Goal: Task Accomplishment & Management: Use online tool/utility

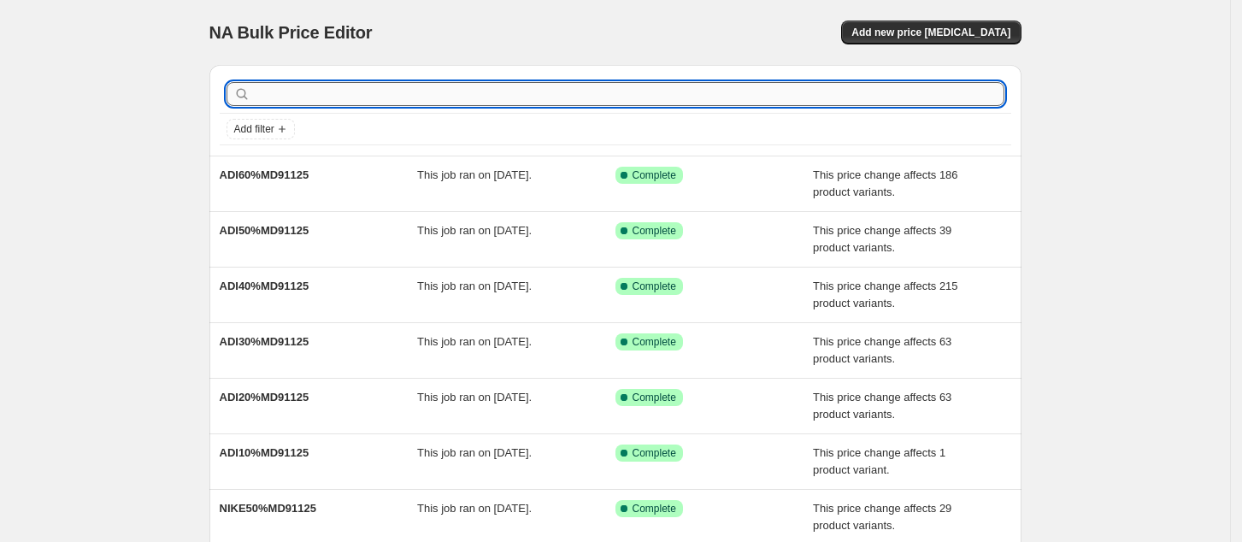
click at [732, 94] on input "text" at bounding box center [629, 94] width 751 height 24
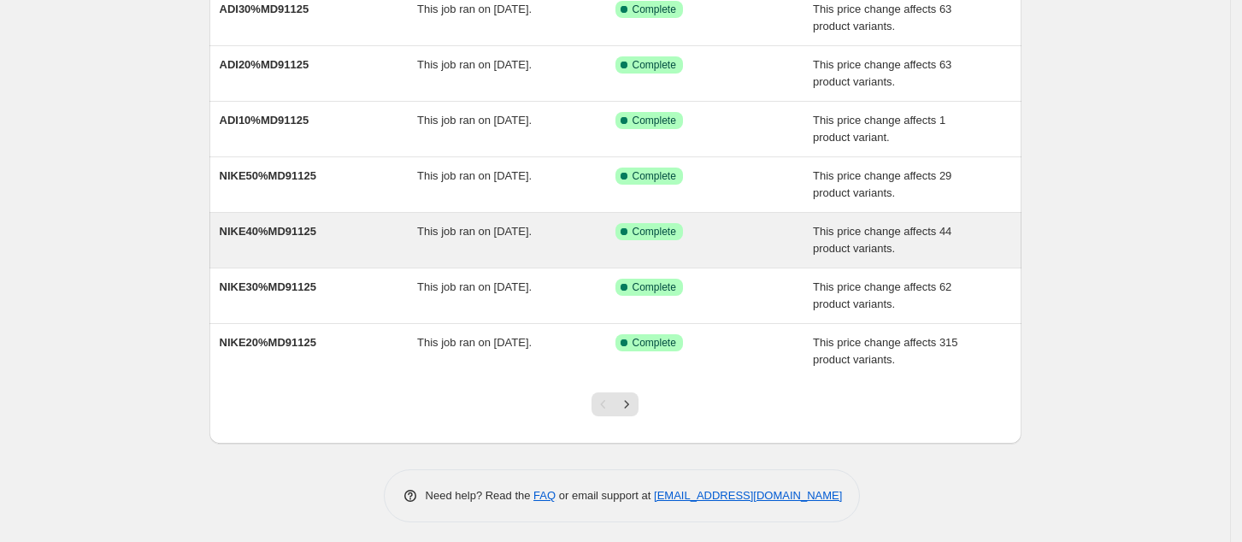
scroll to position [337, 0]
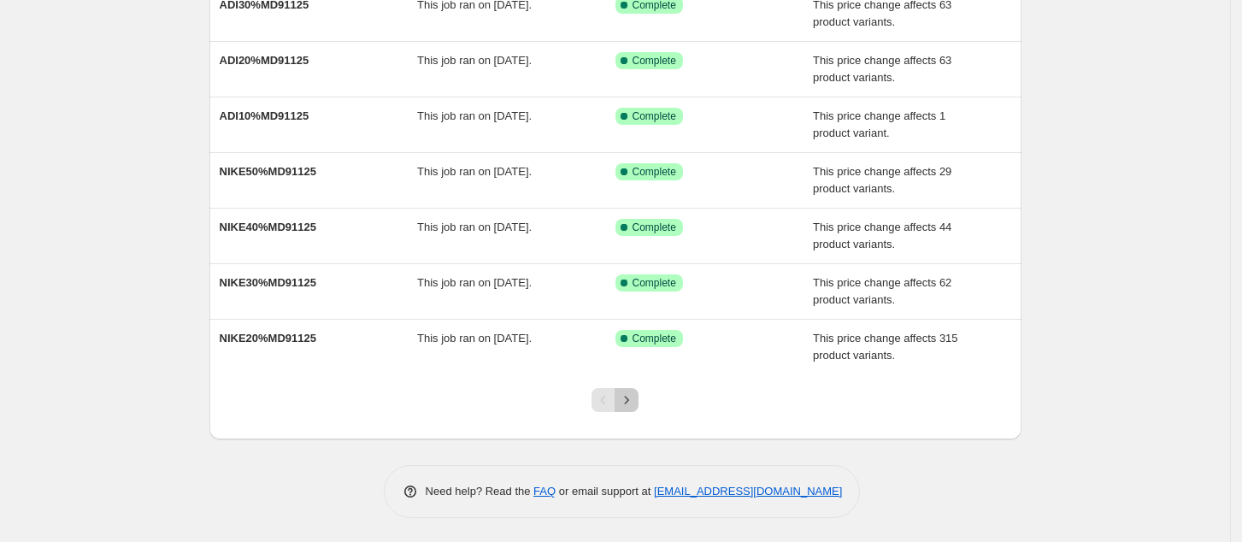
click at [635, 401] on icon "Next" at bounding box center [626, 400] width 17 height 17
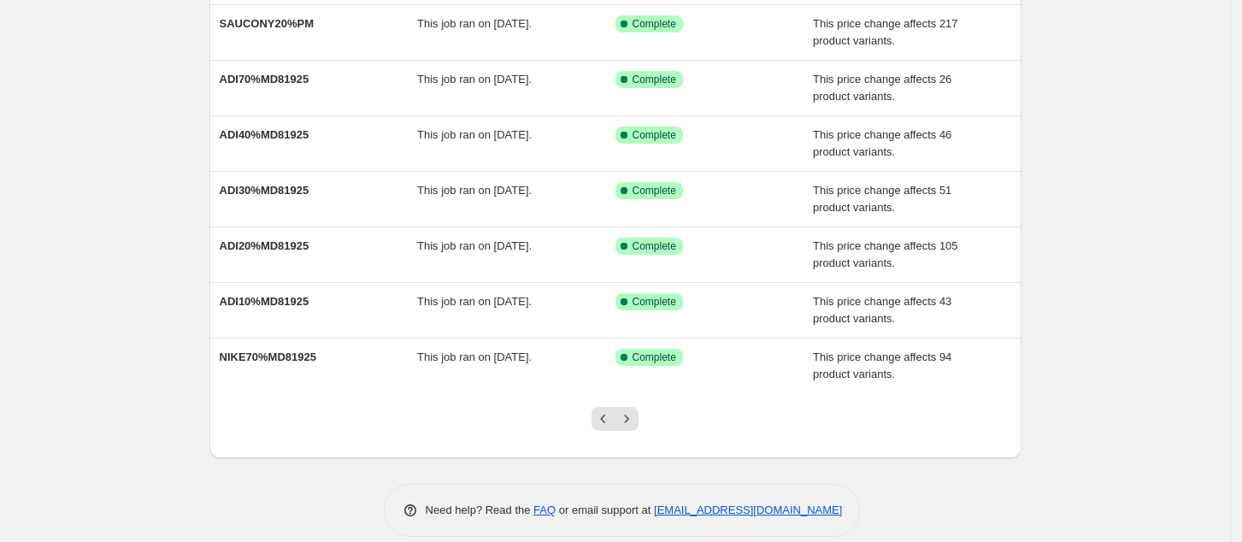
scroll to position [355, 0]
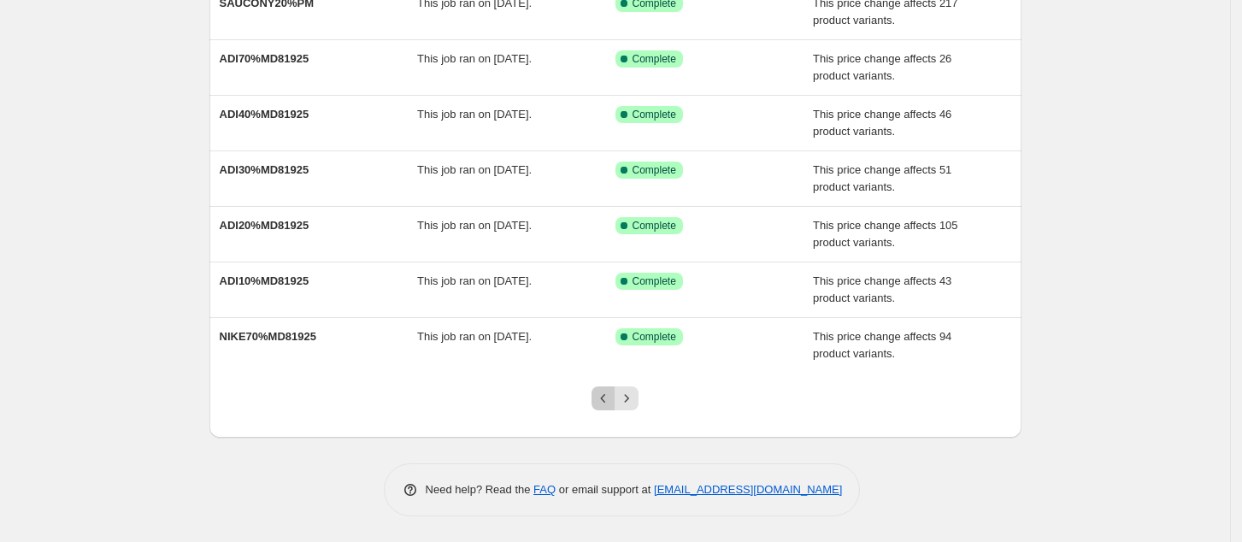
click at [612, 400] on icon "Previous" at bounding box center [603, 398] width 17 height 17
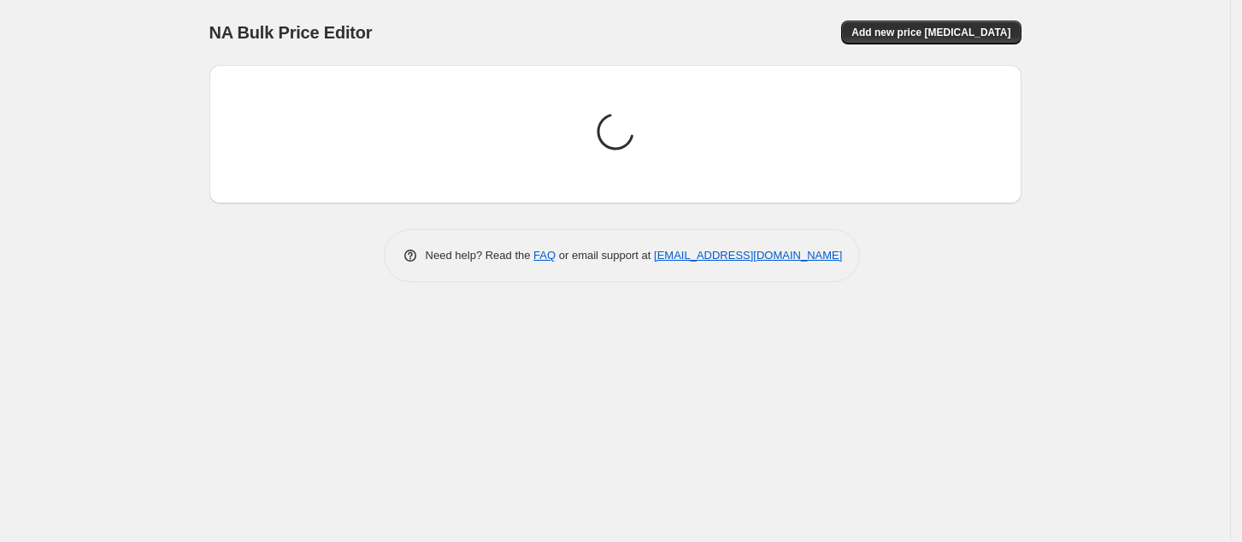
scroll to position [0, 0]
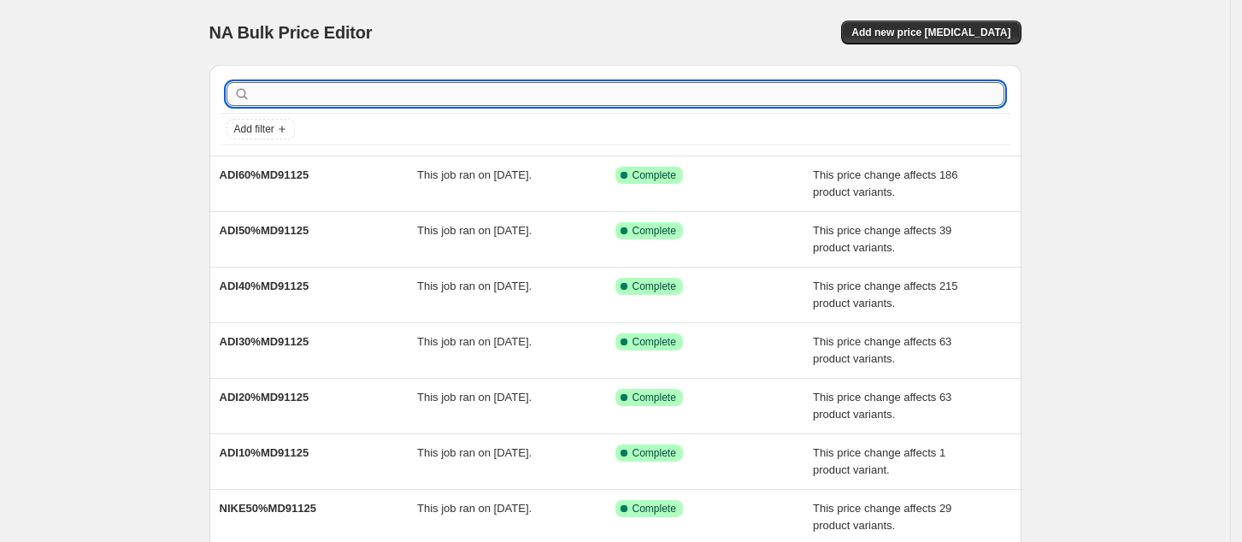
click at [712, 96] on input "text" at bounding box center [629, 94] width 751 height 24
drag, startPoint x: 712, startPoint y: 96, endPoint x: 761, endPoint y: 109, distance: 50.4
drag, startPoint x: 761, startPoint y: 109, endPoint x: 754, endPoint y: 42, distance: 67.0
click at [600, 21] on div "NA Bulk Price Editor" at bounding box center [404, 33] width 391 height 24
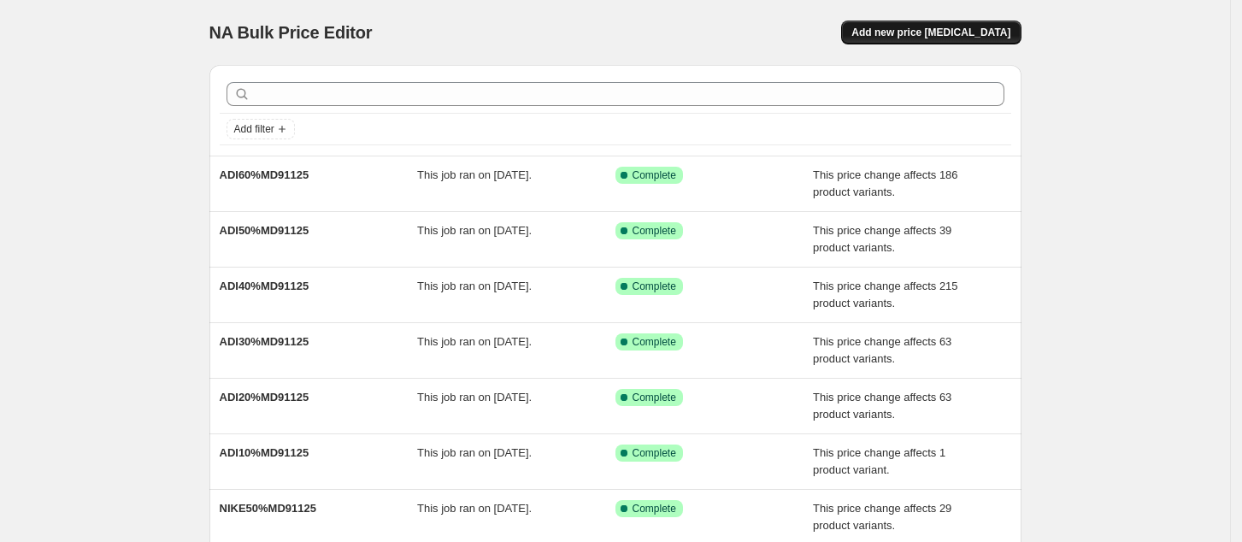
click at [992, 27] on span "Add new price [MEDICAL_DATA]" at bounding box center [931, 33] width 159 height 14
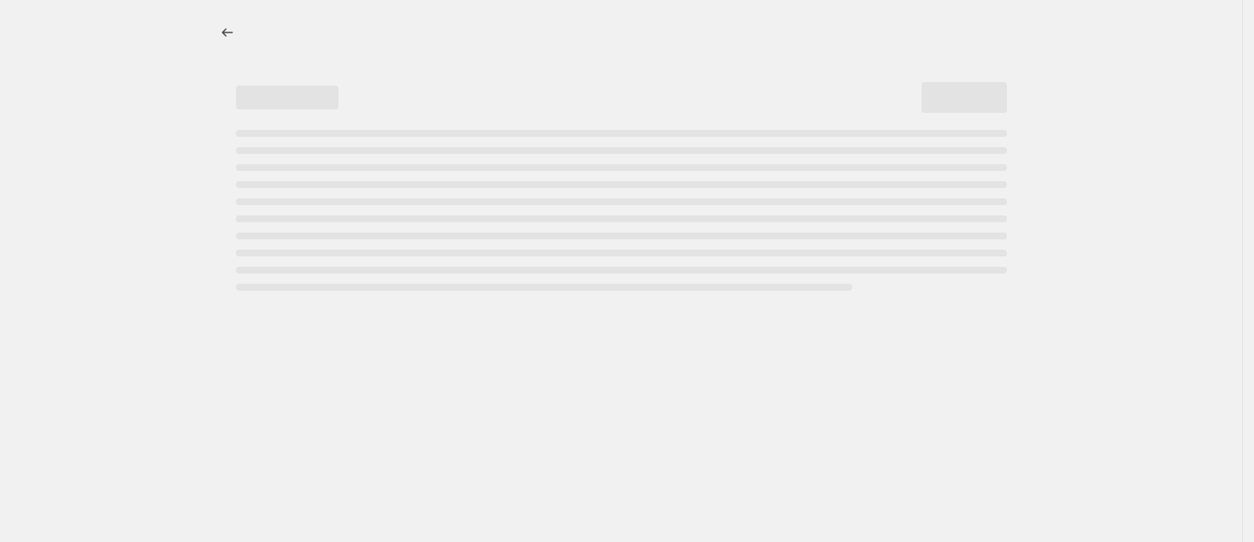
select select "percentage"
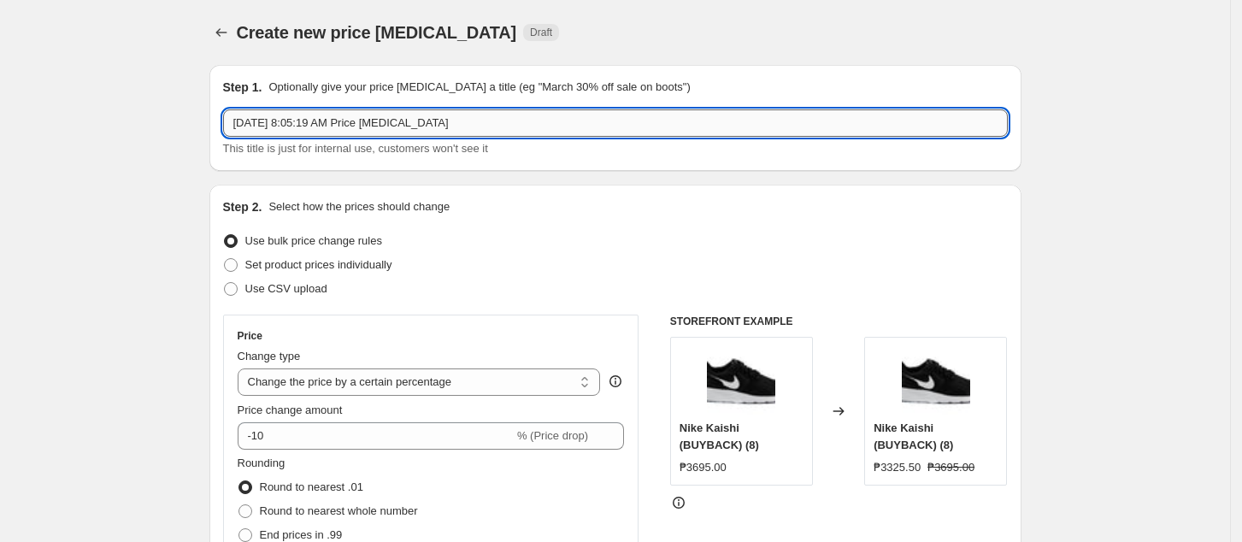
click at [437, 120] on input "[DATE] 8:05:19 AM Price [MEDICAL_DATA]" at bounding box center [615, 122] width 785 height 27
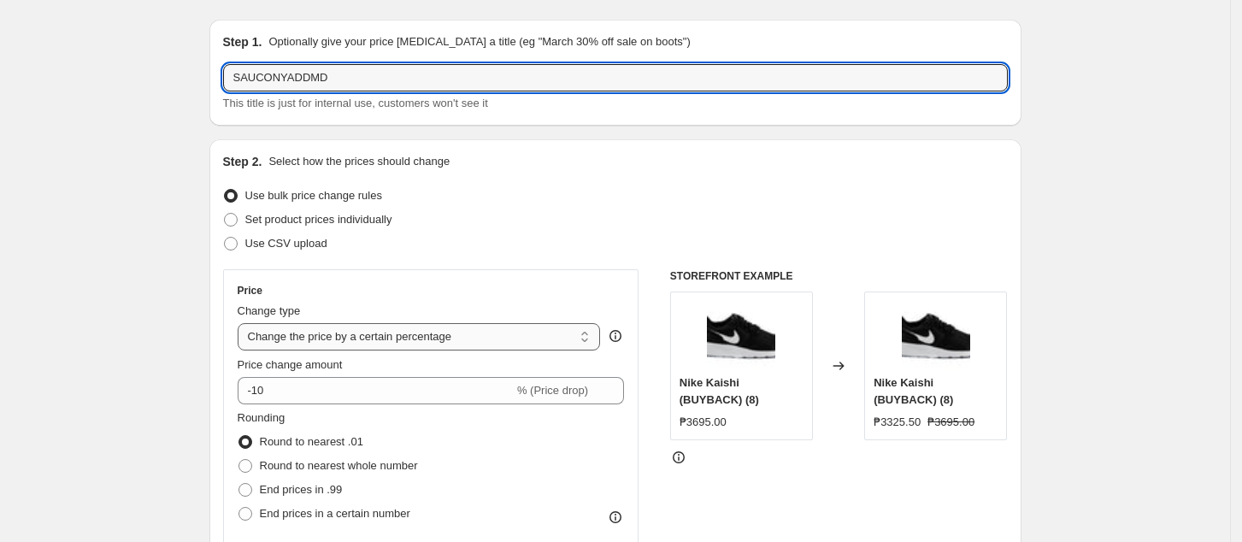
scroll to position [114, 0]
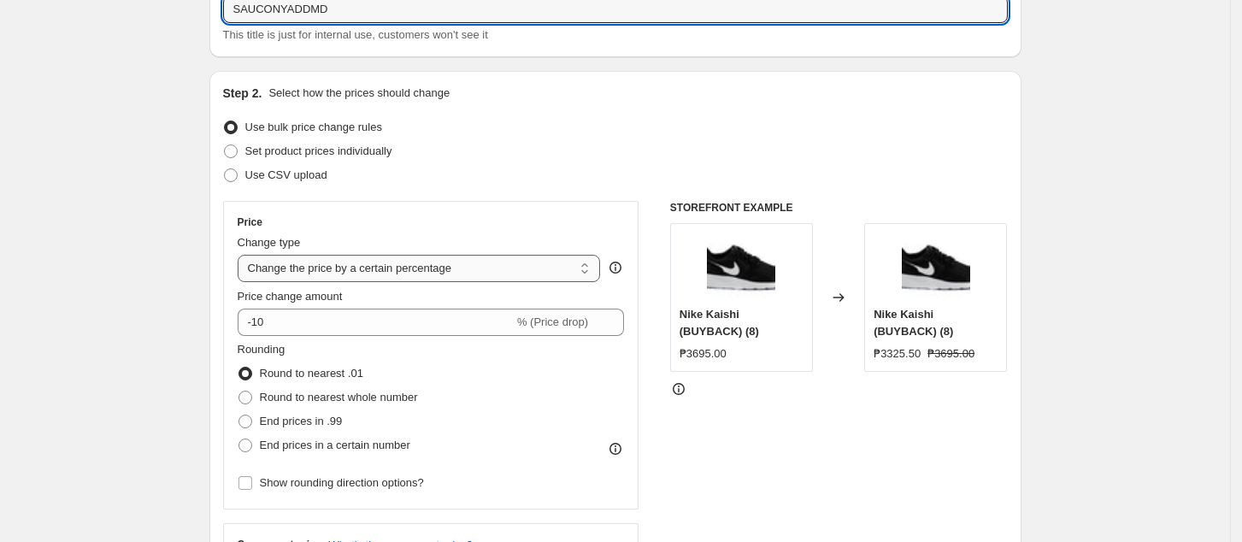
type input "SAUCONYADDMD"
click at [387, 270] on select "Change the price to a certain amount Change the price by a certain amount Chang…" at bounding box center [419, 268] width 363 height 27
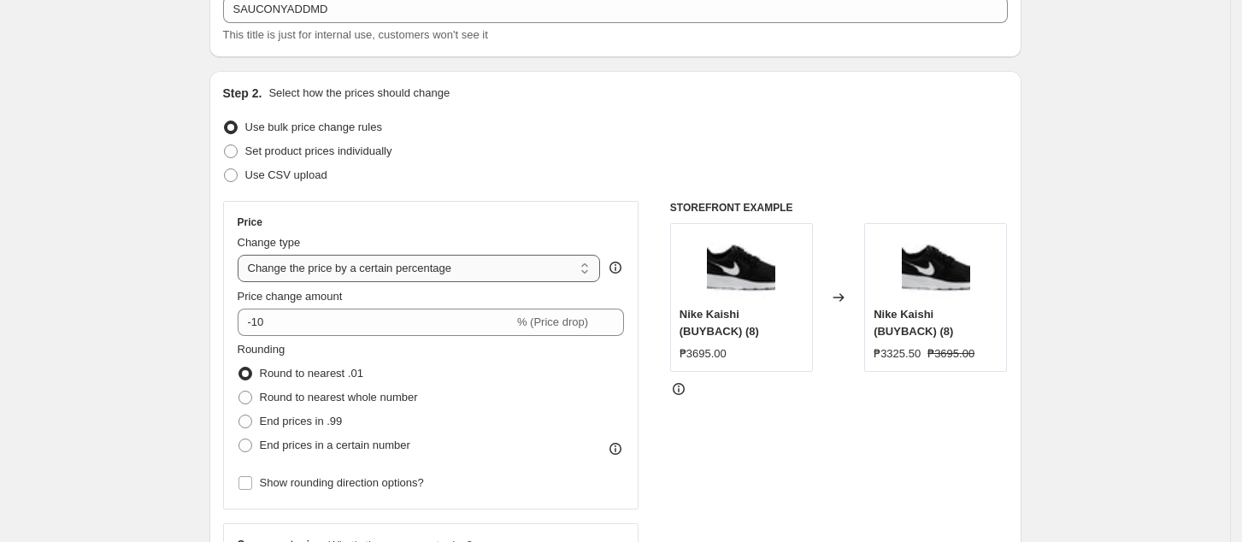
select select "pcap"
click at [243, 255] on select "Change the price to a certain amount Change the price by a certain amount Chang…" at bounding box center [419, 268] width 363 height 27
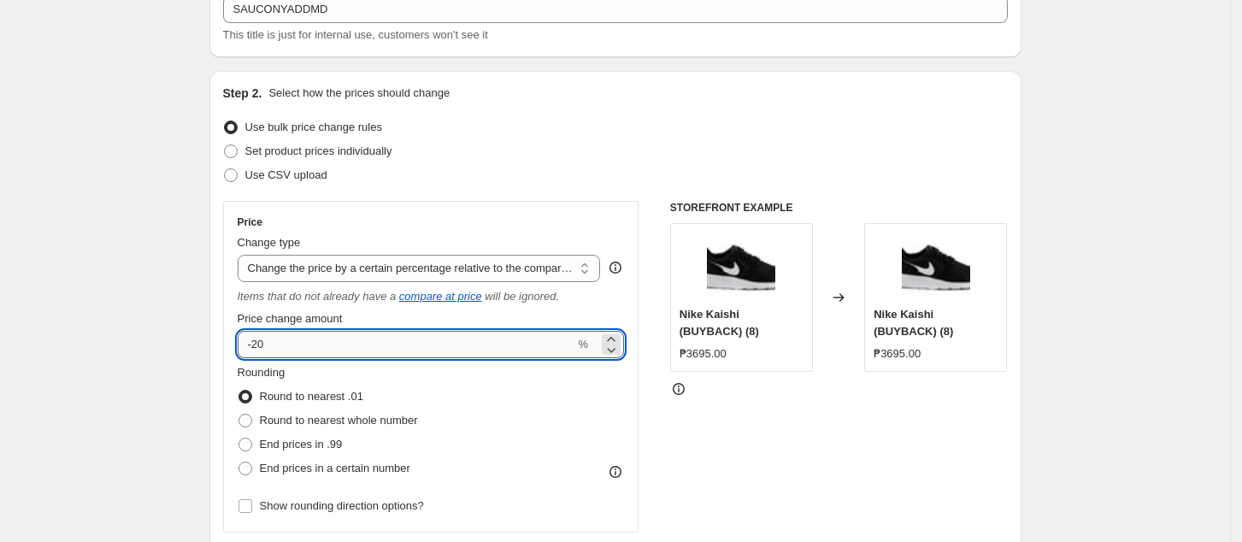
click at [368, 351] on input "-20" at bounding box center [407, 344] width 338 height 27
type input "-2"
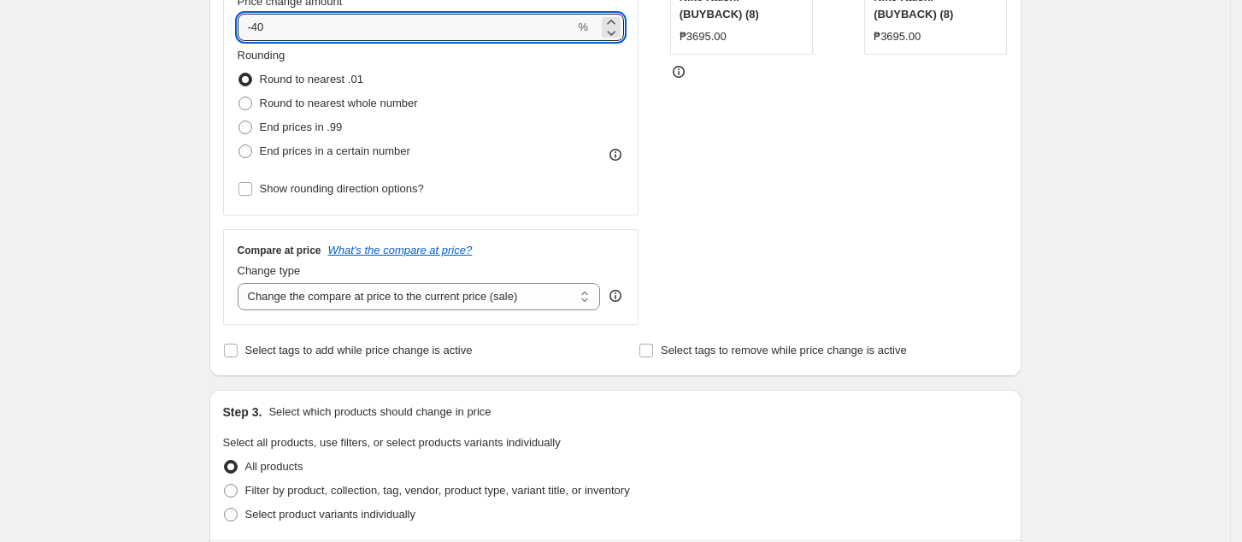
scroll to position [456, 0]
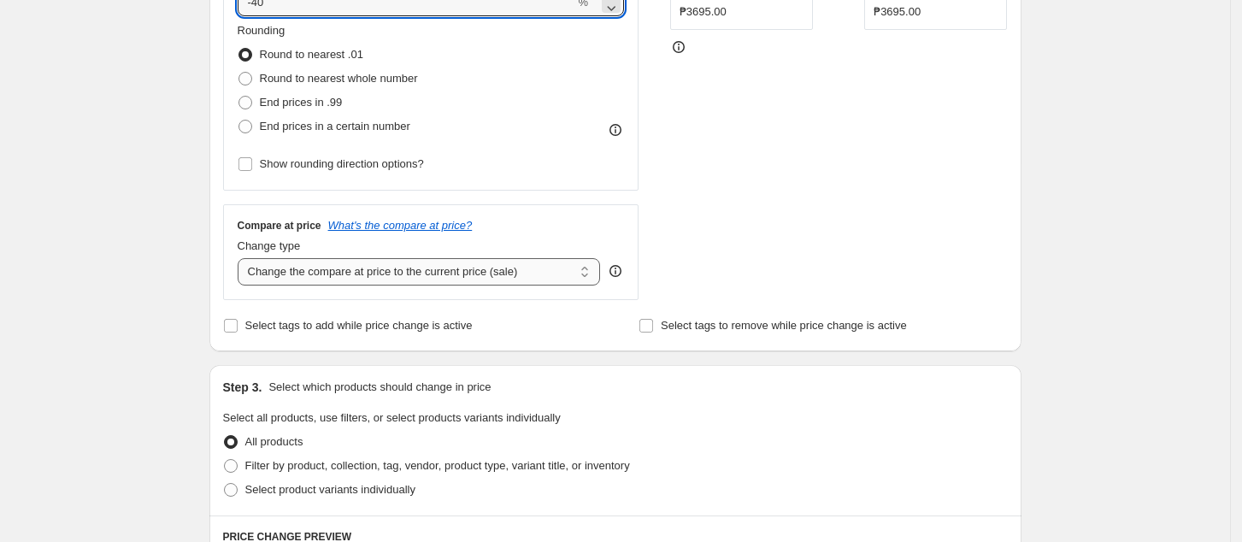
type input "-40"
click at [339, 276] on select "Change the compare at price to the current price (sale) Change the compare at p…" at bounding box center [419, 271] width 363 height 27
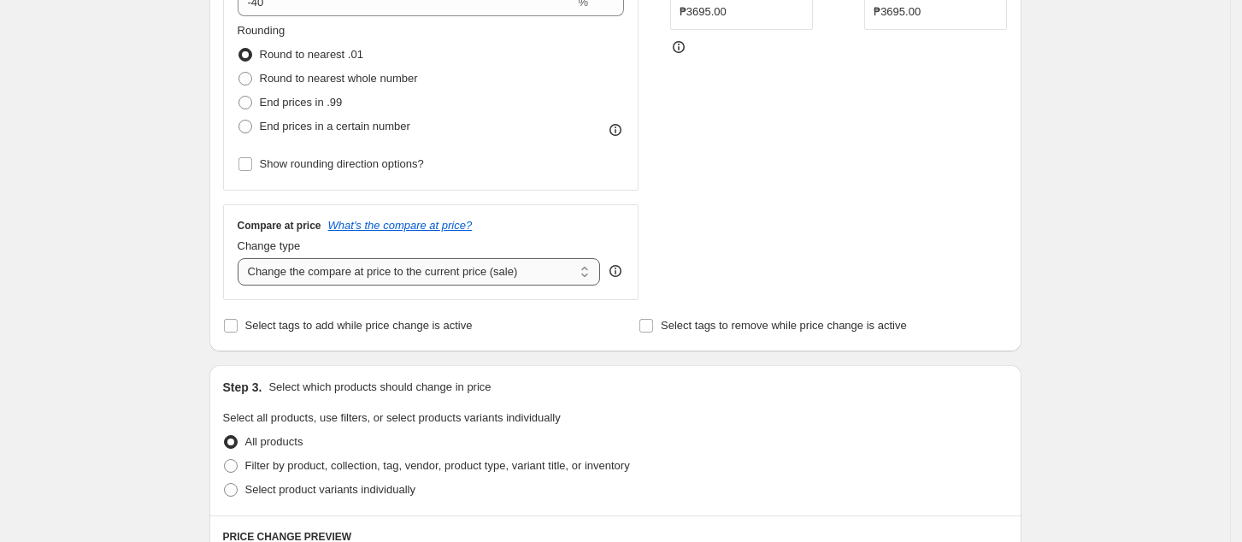
select select "no_change"
click at [243, 259] on select "Change the compare at price to the current price (sale) Change the compare at p…" at bounding box center [419, 271] width 363 height 27
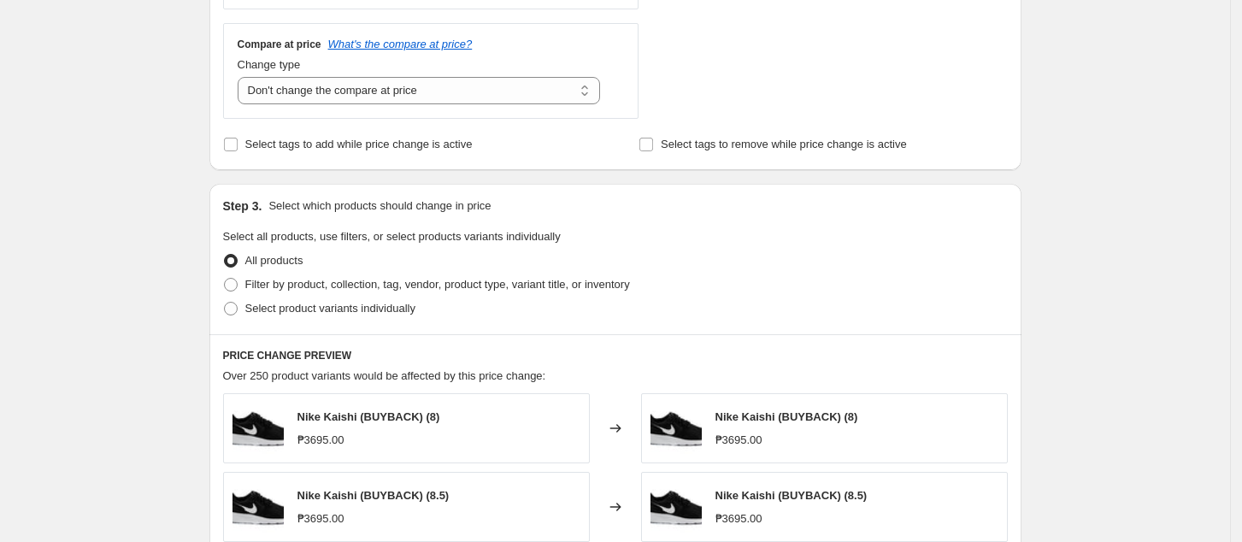
scroll to position [684, 0]
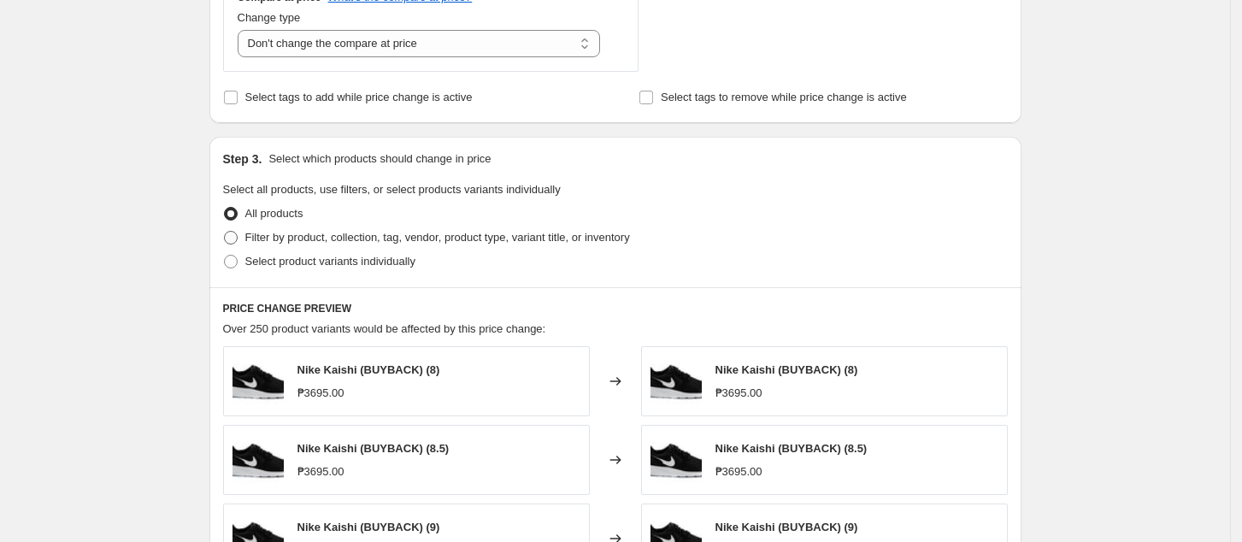
click at [309, 236] on span "Filter by product, collection, tag, vendor, product type, variant title, or inv…" at bounding box center [437, 237] width 385 height 13
click at [225, 232] on input "Filter by product, collection, tag, vendor, product type, variant title, or inv…" at bounding box center [224, 231] width 1 height 1
radio input "true"
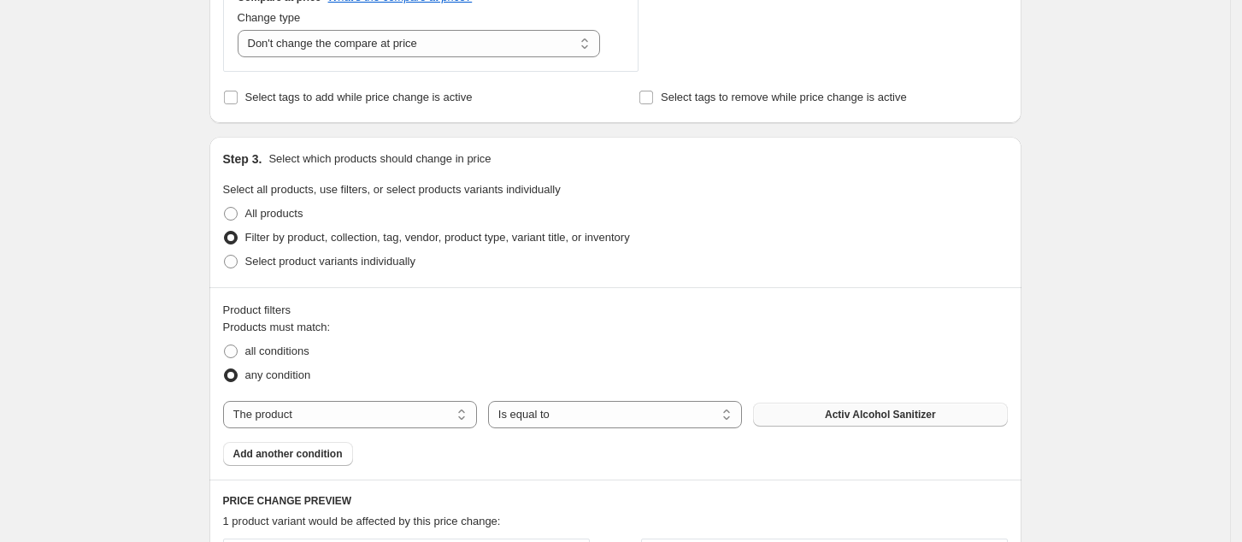
click at [817, 413] on button "Activ Alcohol Sanitizer" at bounding box center [880, 415] width 254 height 24
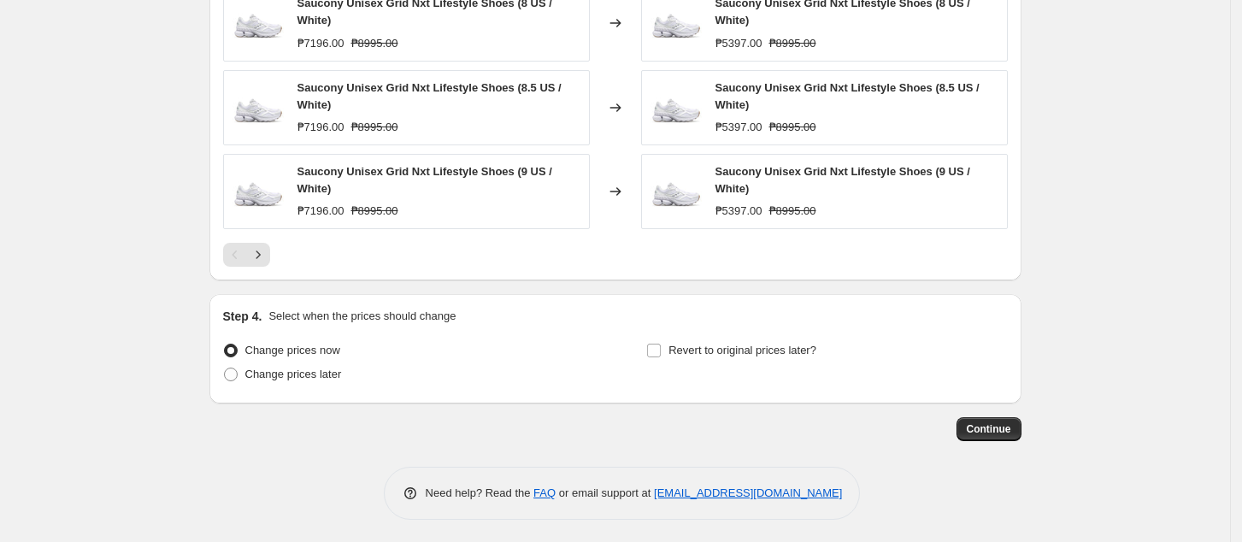
scroll to position [1409, 0]
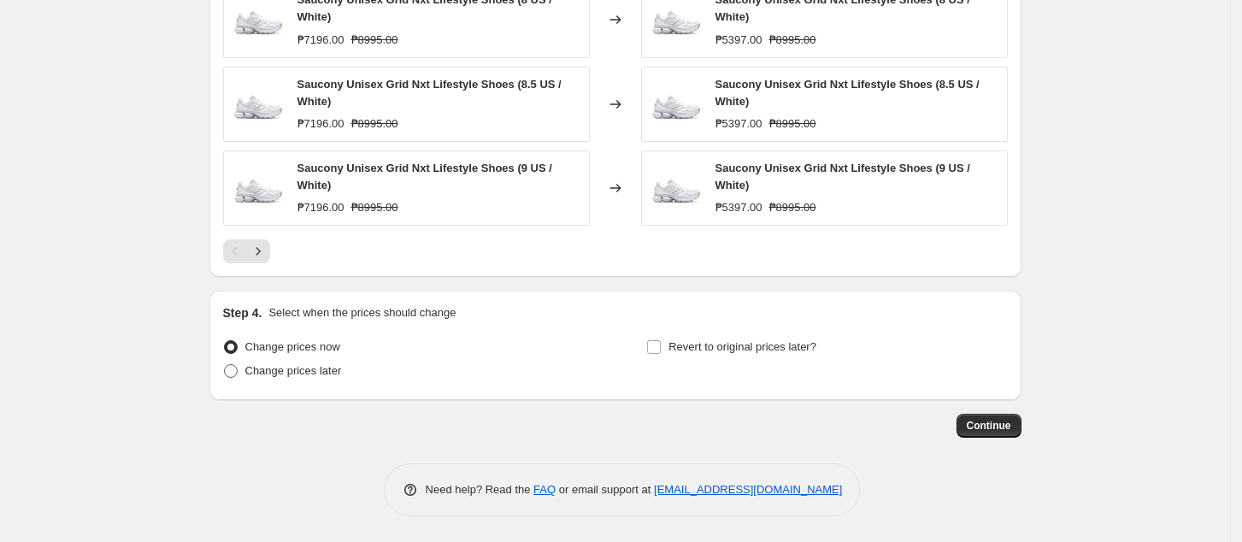
click at [289, 380] on span "Change prices later" at bounding box center [293, 371] width 97 height 17
click at [225, 365] on input "Change prices later" at bounding box center [224, 364] width 1 height 1
radio input "true"
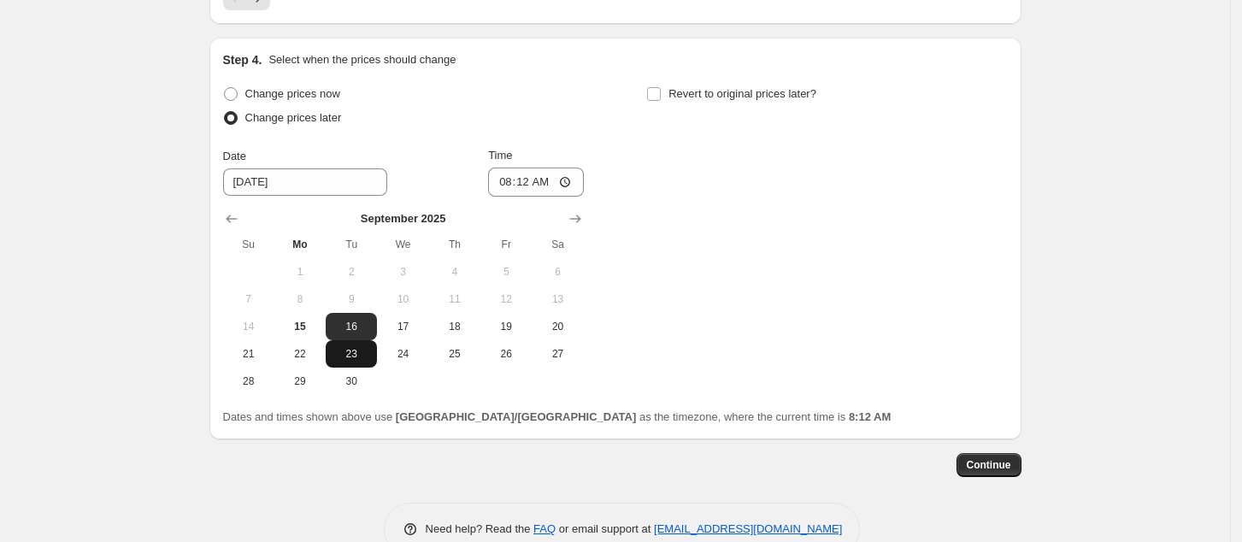
scroll to position [1701, 0]
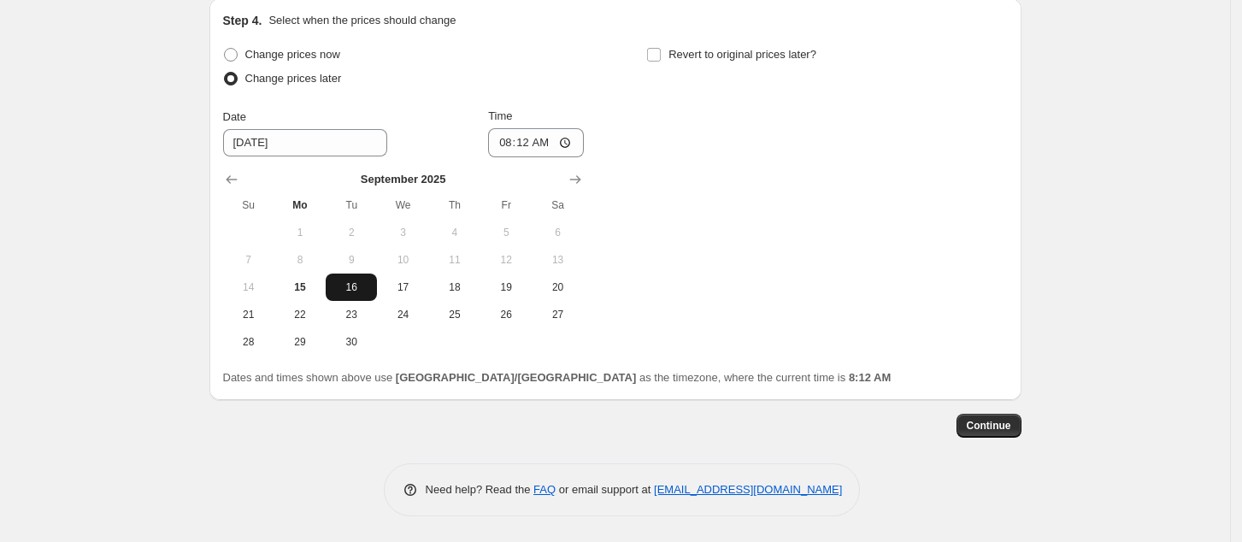
click at [363, 294] on button "16" at bounding box center [351, 287] width 51 height 27
click at [506, 146] on input "08:12" at bounding box center [536, 142] width 96 height 29
click at [566, 143] on input "08:12" at bounding box center [536, 142] width 96 height 29
click at [528, 152] on input "00:12" at bounding box center [536, 142] width 96 height 29
type input "00:00"
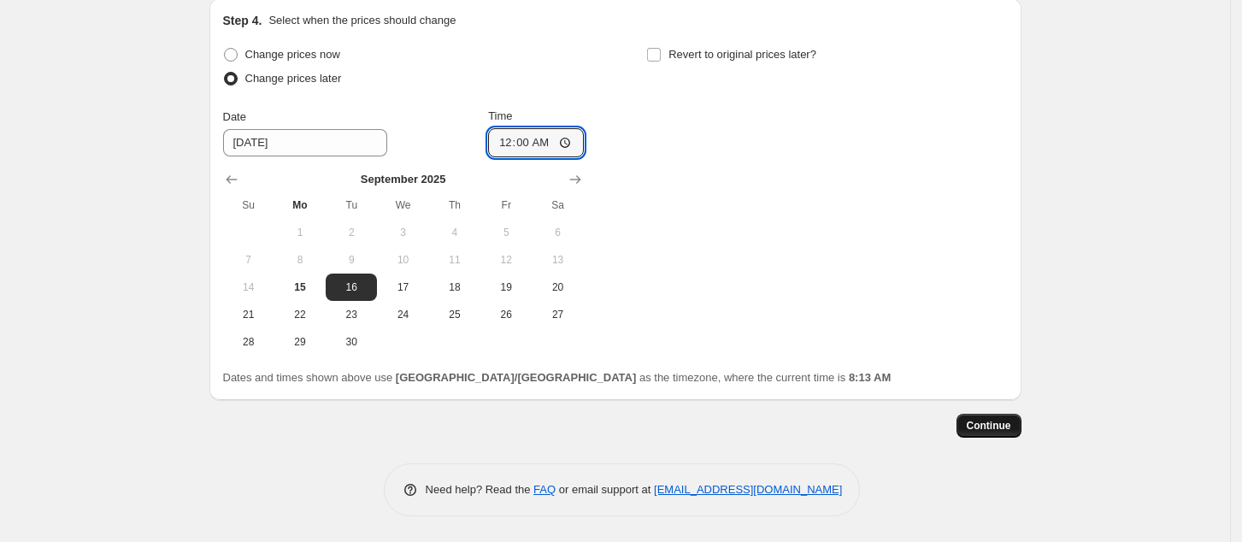
click at [993, 430] on span "Continue" at bounding box center [989, 426] width 44 height 14
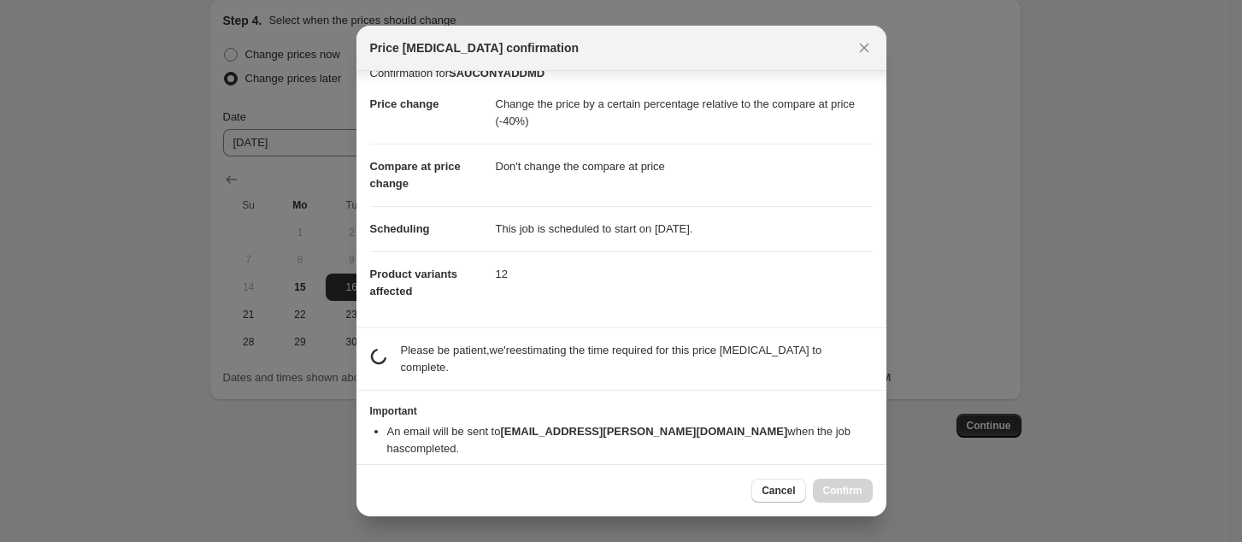
scroll to position [15, 0]
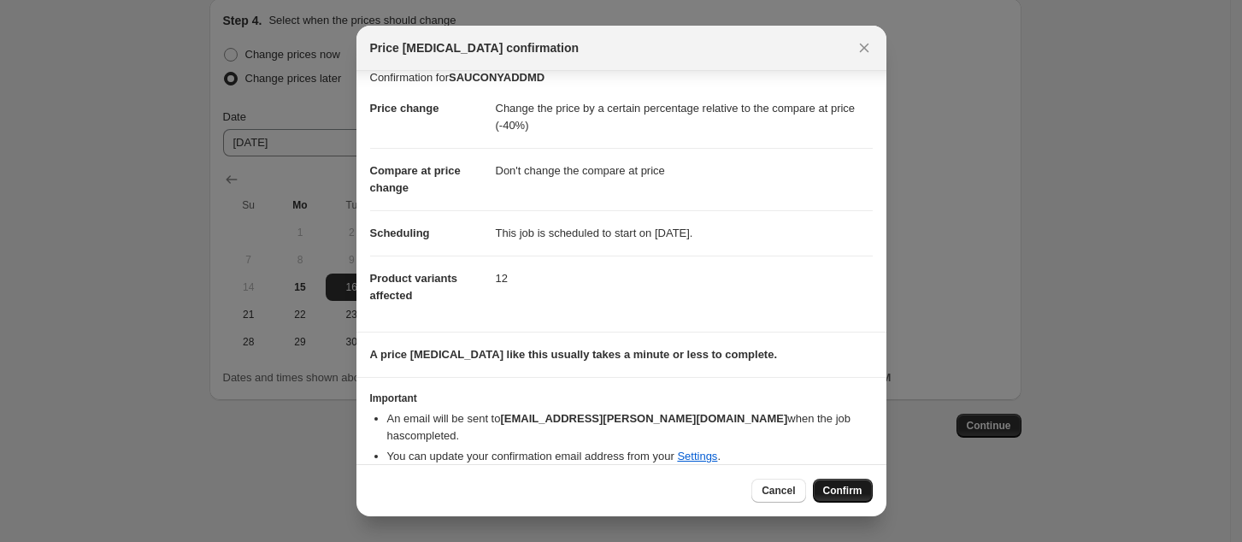
click at [862, 486] on button "Confirm" at bounding box center [843, 491] width 60 height 24
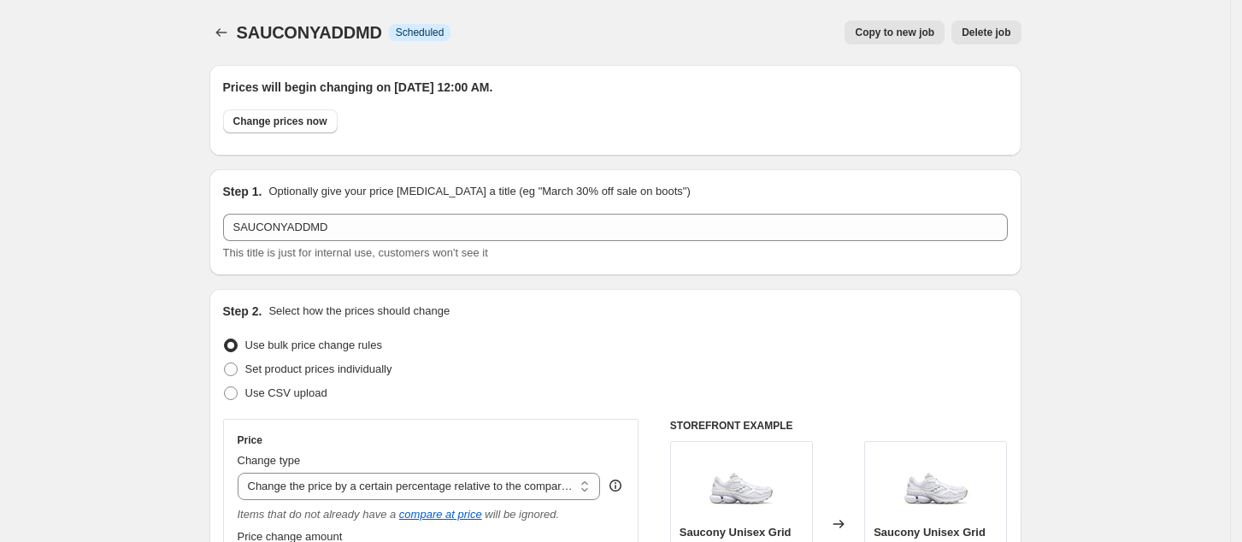
scroll to position [1701, 0]
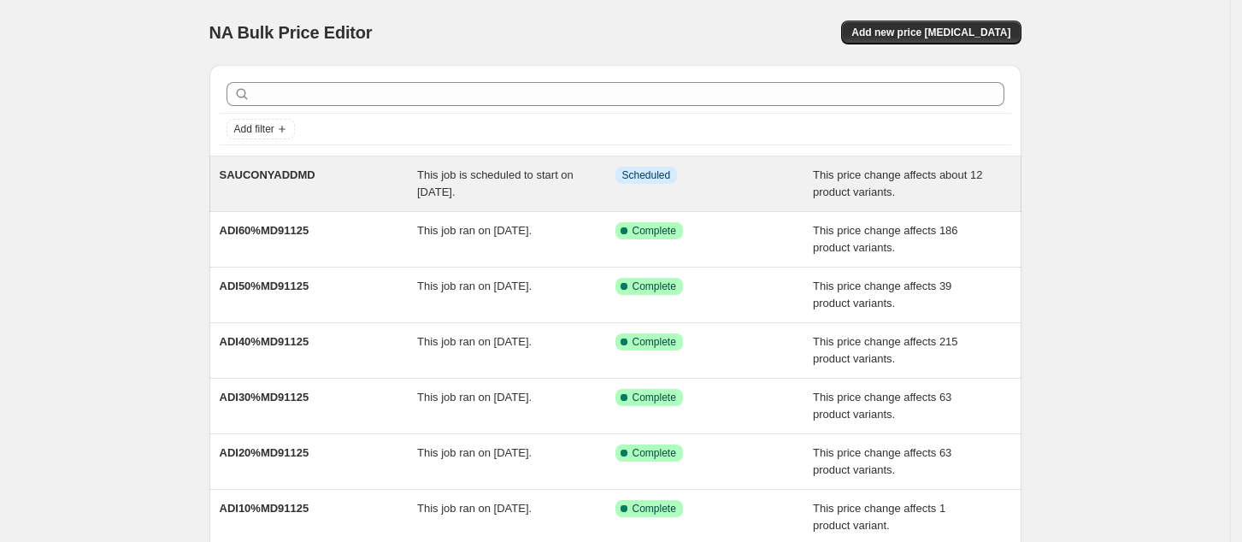
click at [718, 186] on div "Info Scheduled" at bounding box center [715, 184] width 198 height 34
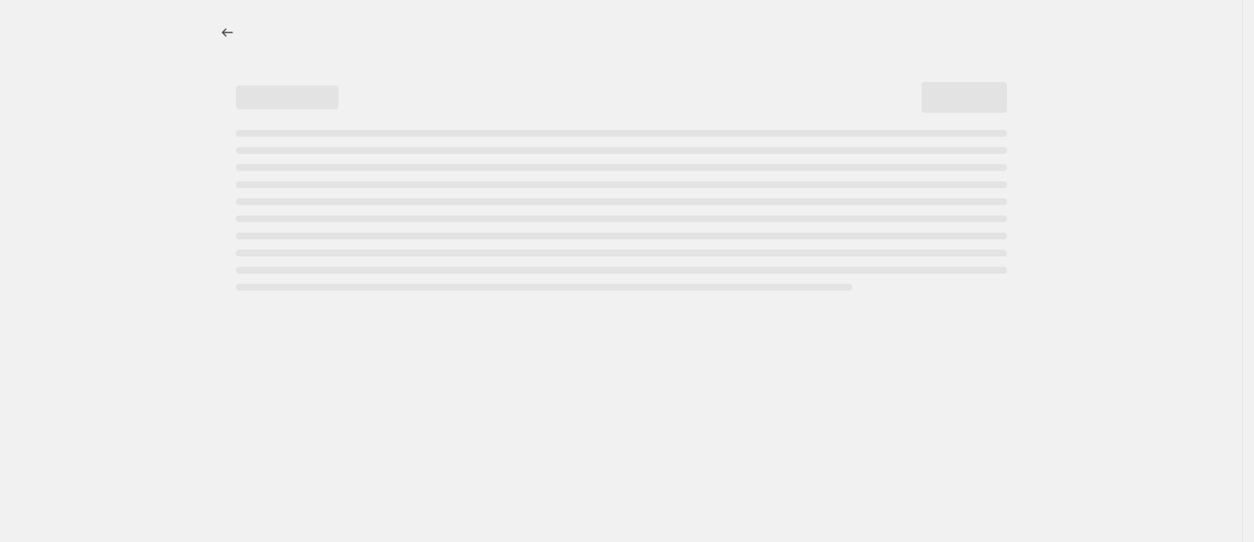
select select "pcap"
select select "no_change"
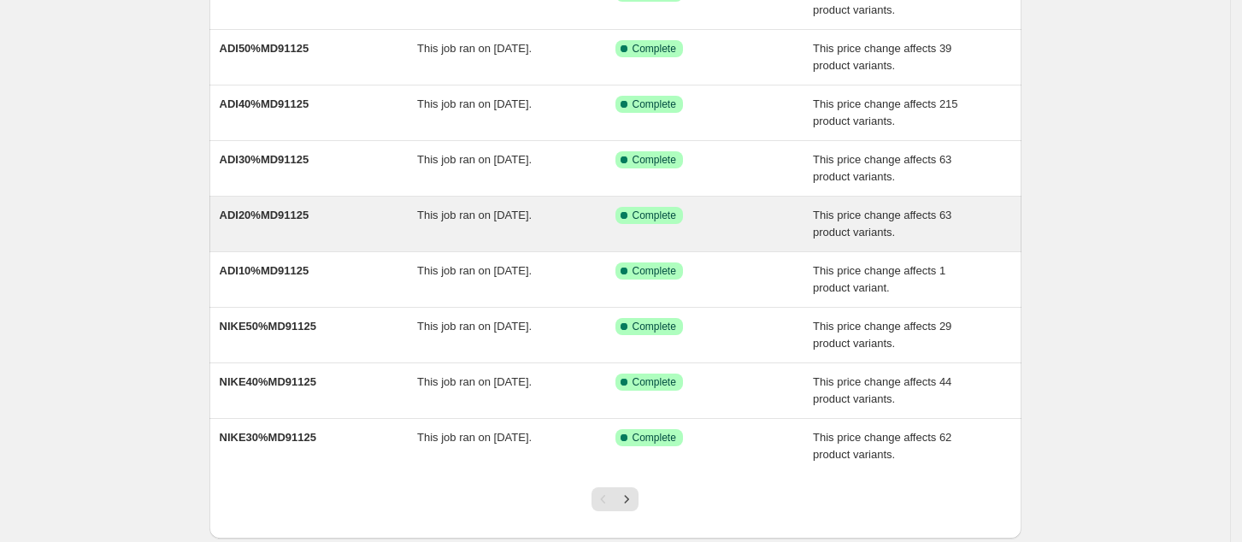
scroll to position [337, 0]
